Goal: Information Seeking & Learning: Stay updated

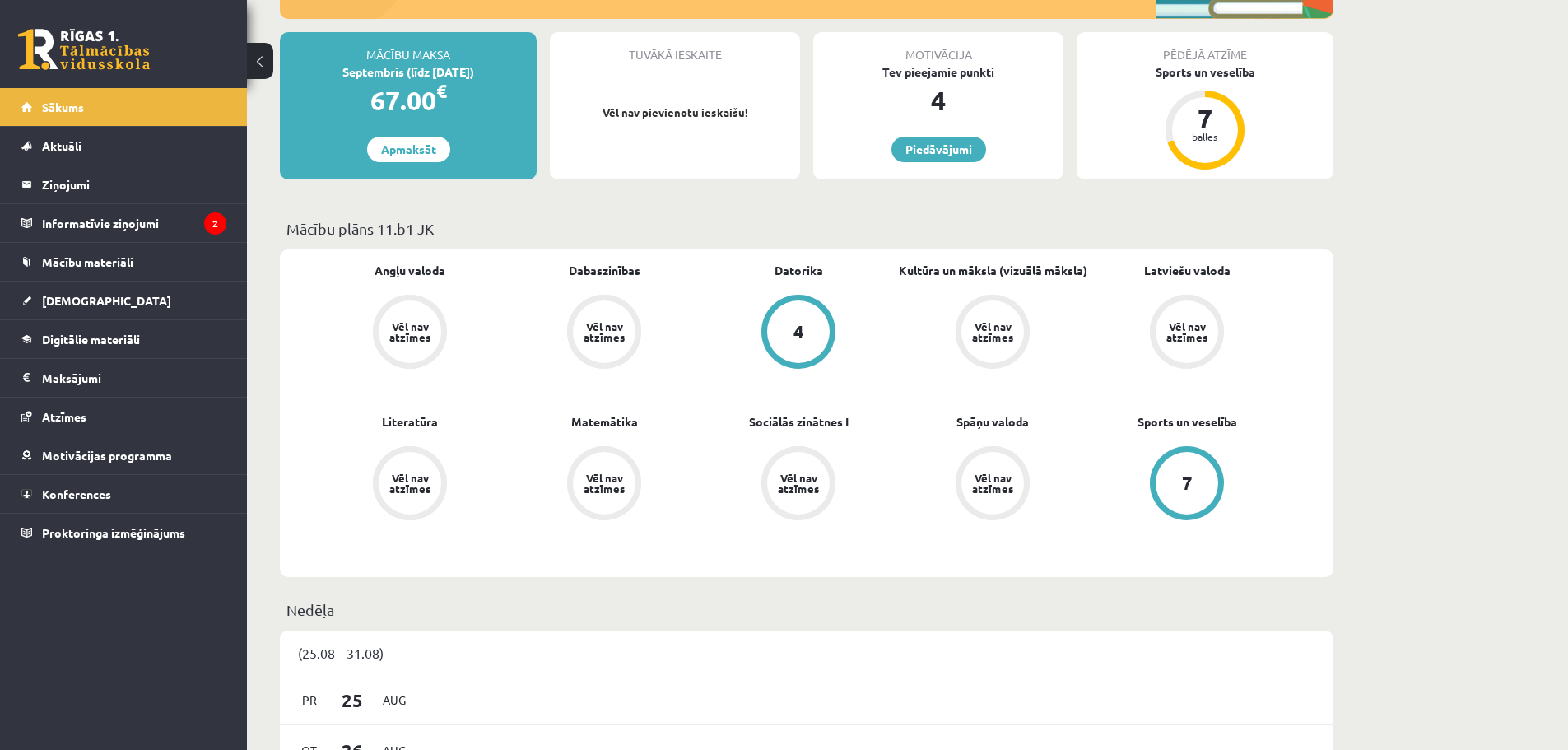
scroll to position [411, 0]
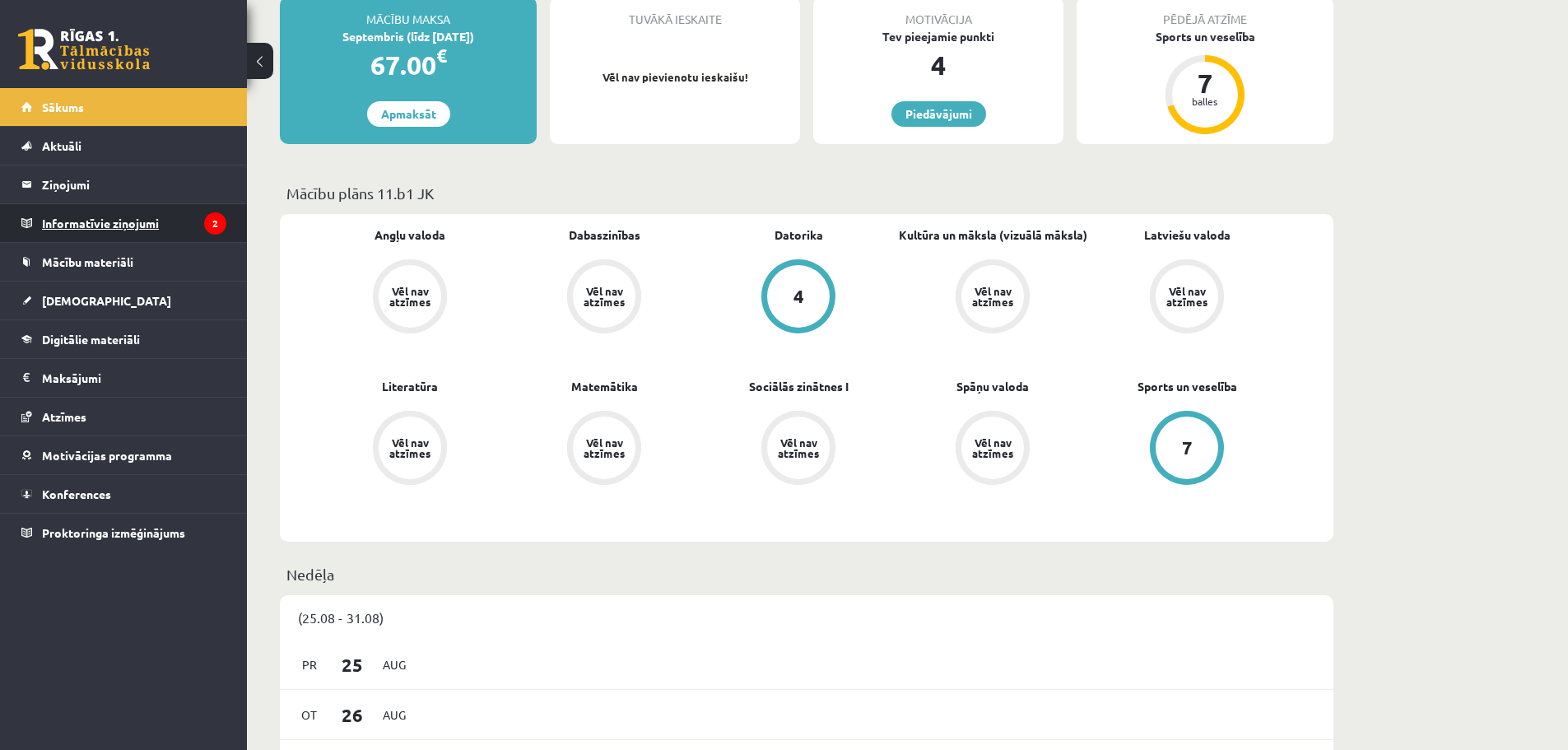
click at [128, 230] on legend "Informatīvie ziņojumi 2" at bounding box center [134, 223] width 184 height 38
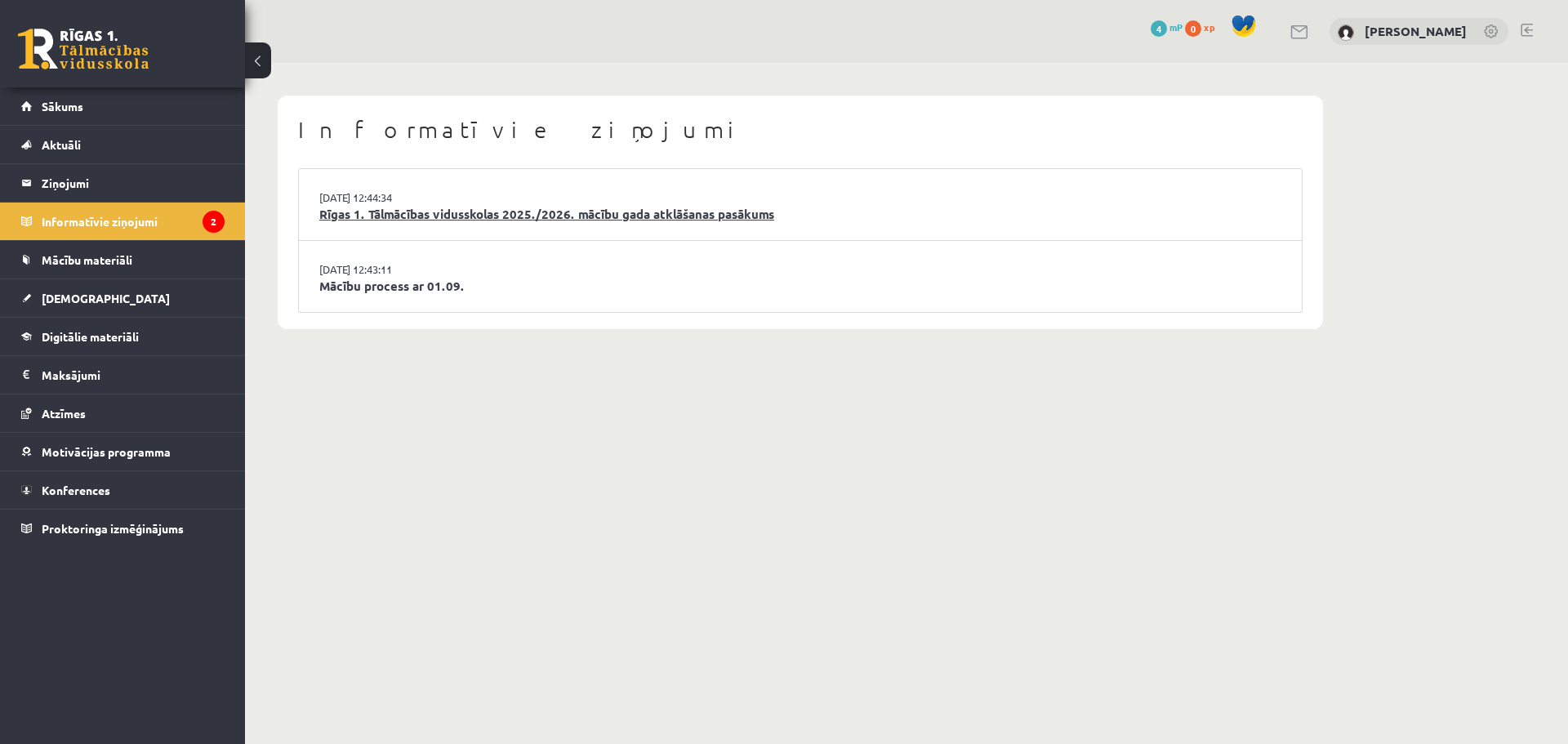
click at [404, 217] on link "Rīgas 1. Tālmācības vidusskolas 2025./2026. mācību gada atklāšanas pasākums" at bounding box center [800, 214] width 962 height 19
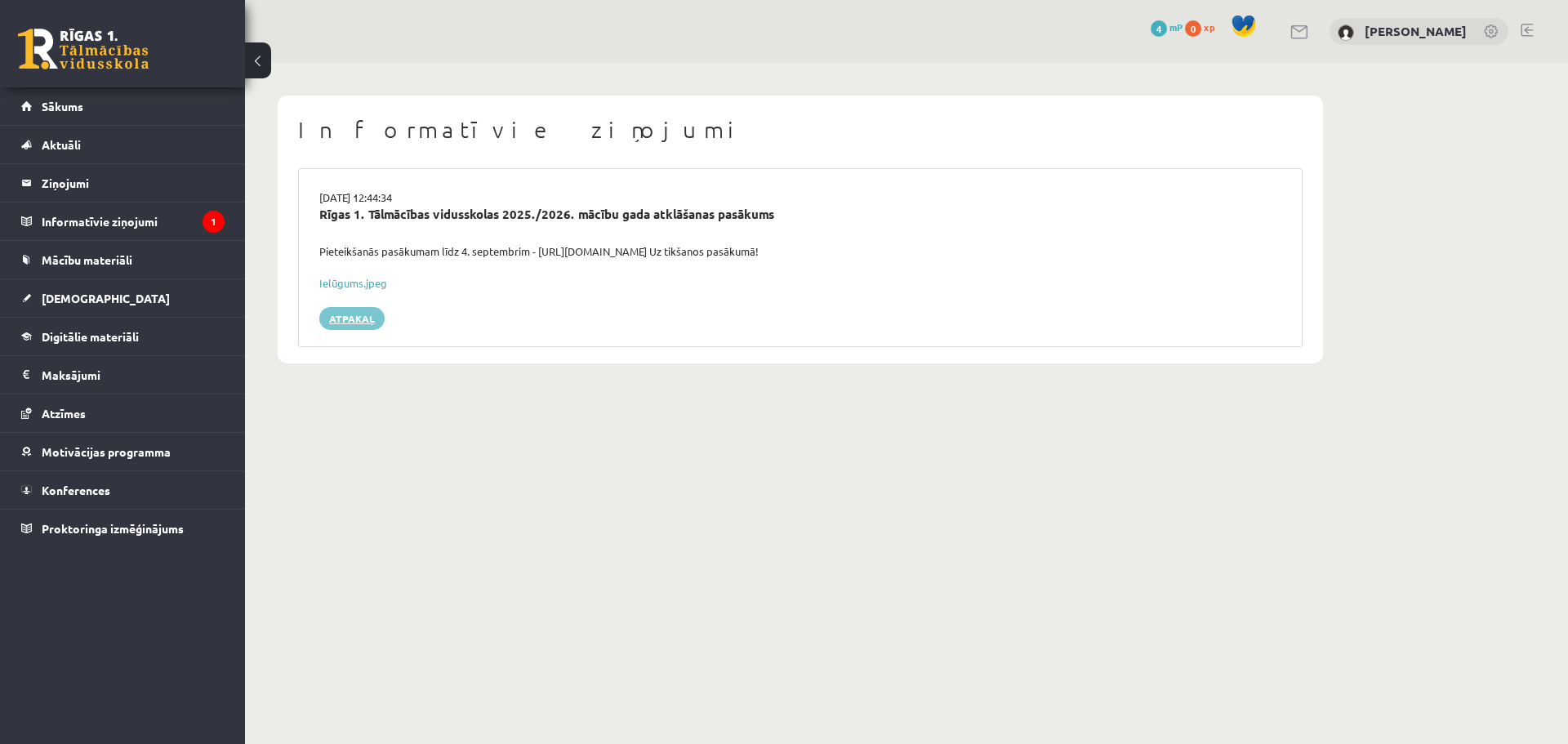
click at [354, 320] on link "Atpakaļ" at bounding box center [351, 319] width 65 height 23
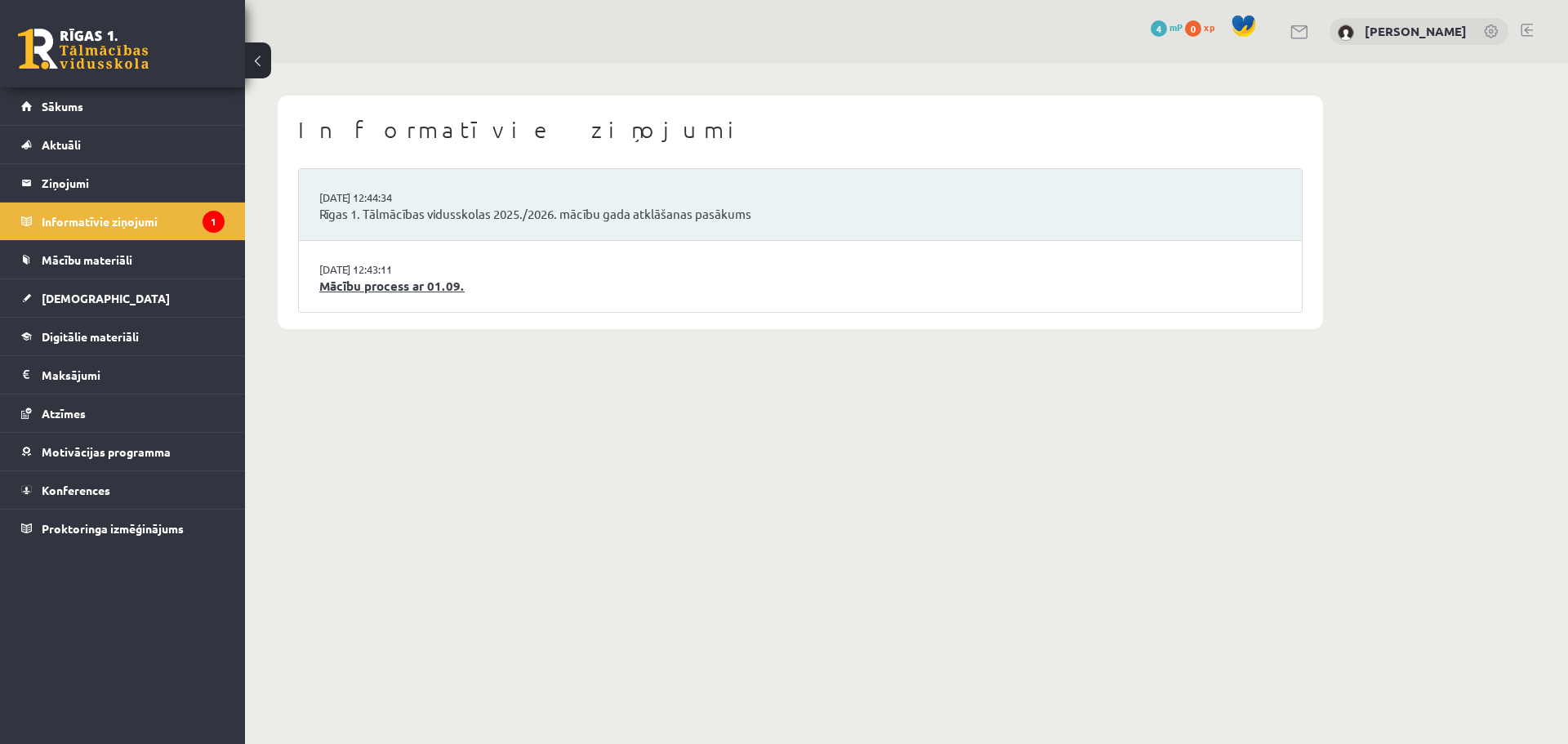
click at [332, 289] on link "Mācību process ar 01.09." at bounding box center [800, 286] width 962 height 19
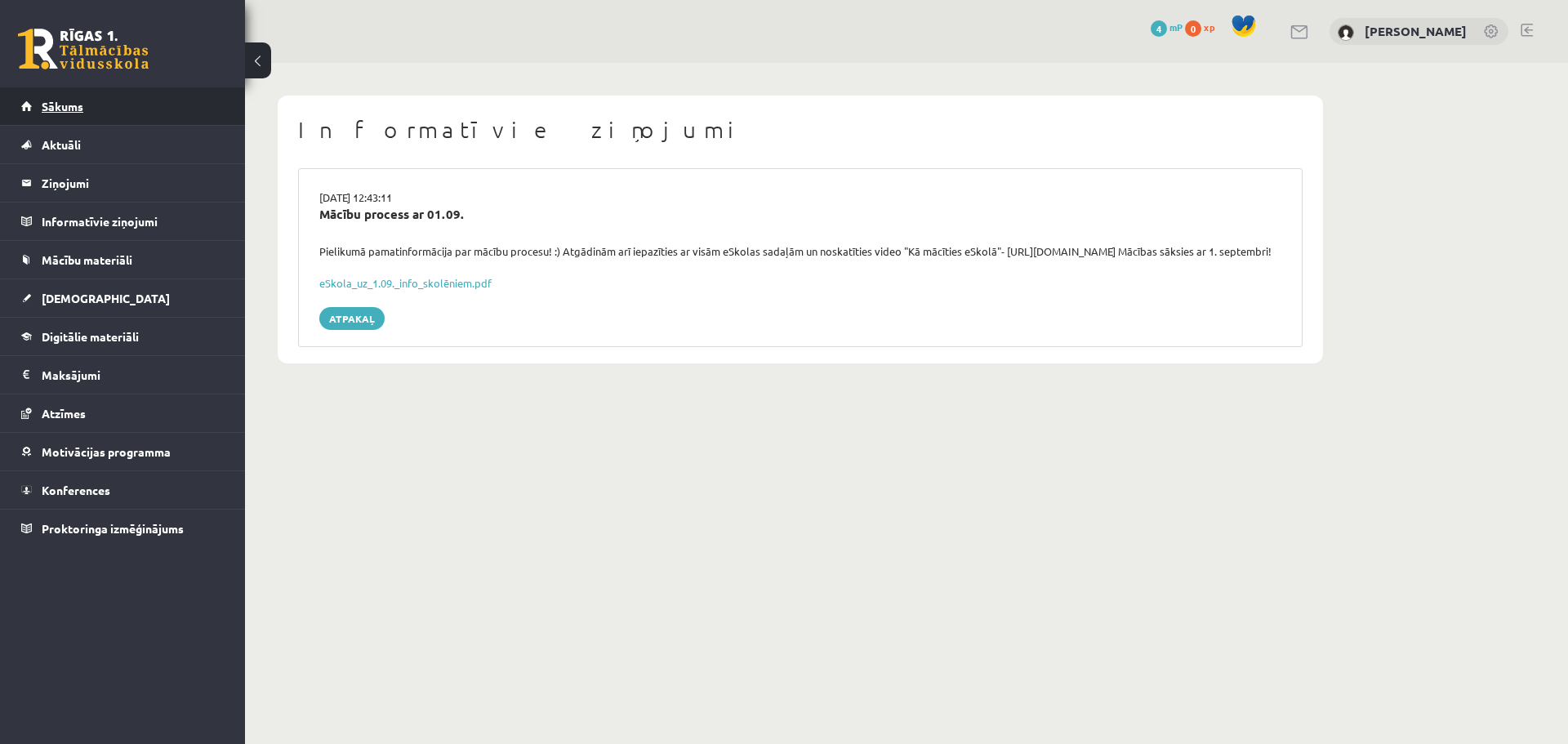
click at [63, 107] on span "Sākums" at bounding box center [62, 106] width 42 height 14
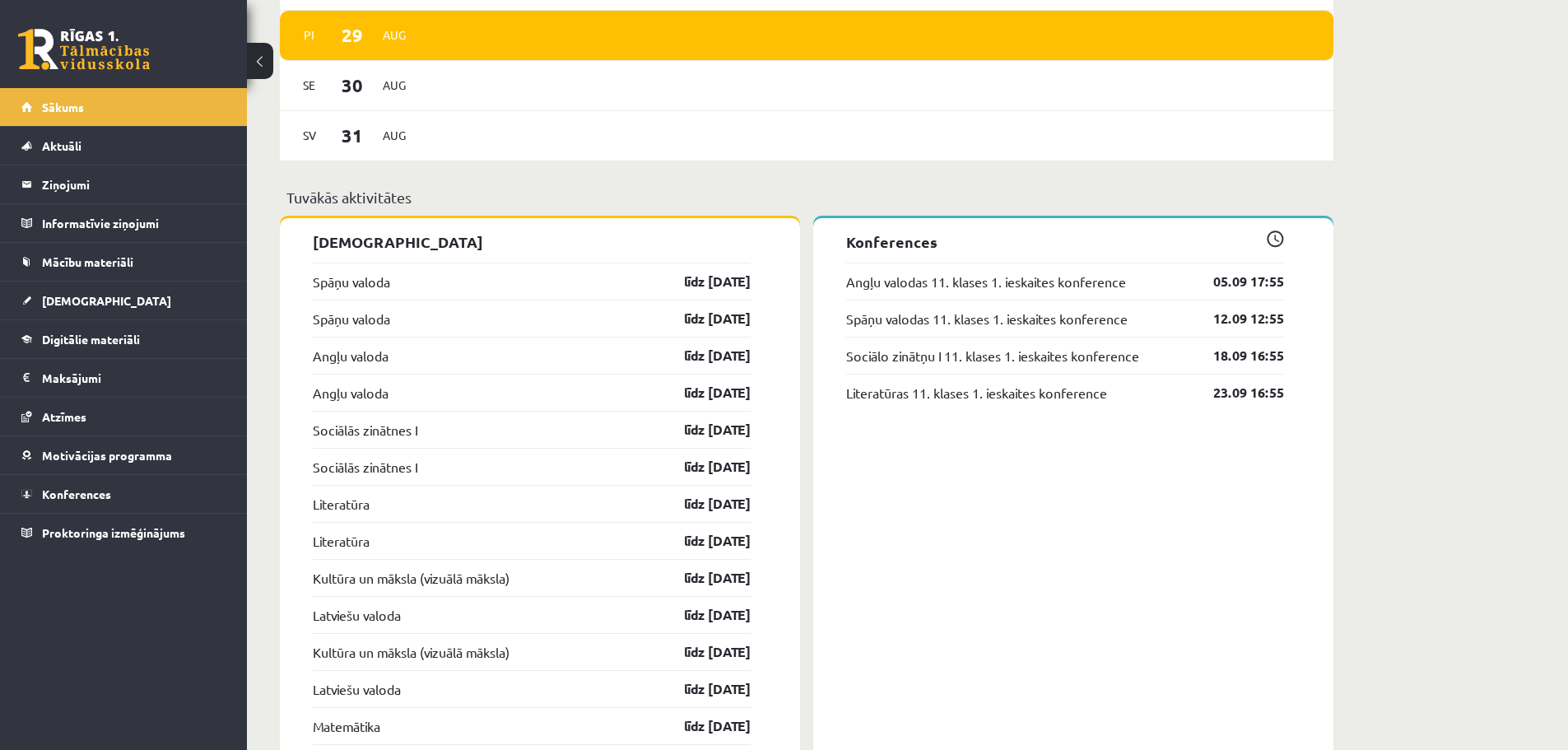
scroll to position [1152, 0]
